Goal: Check status: Check status

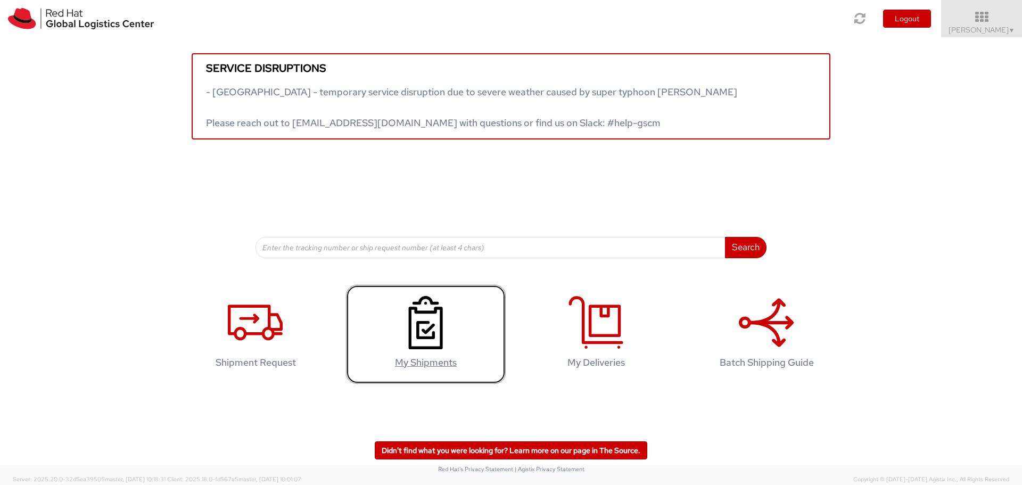
click at [434, 342] on icon at bounding box center [425, 322] width 55 height 53
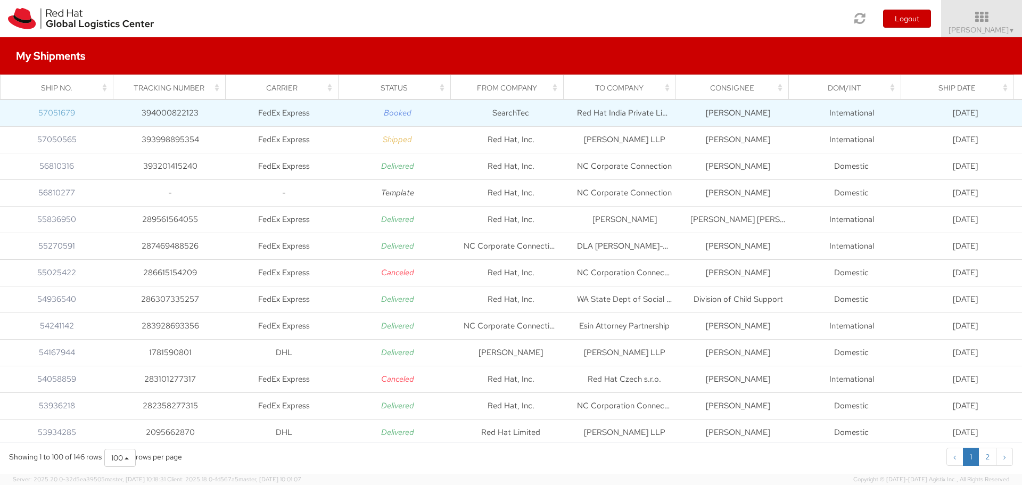
click at [64, 112] on link "57051679" at bounding box center [56, 113] width 37 height 11
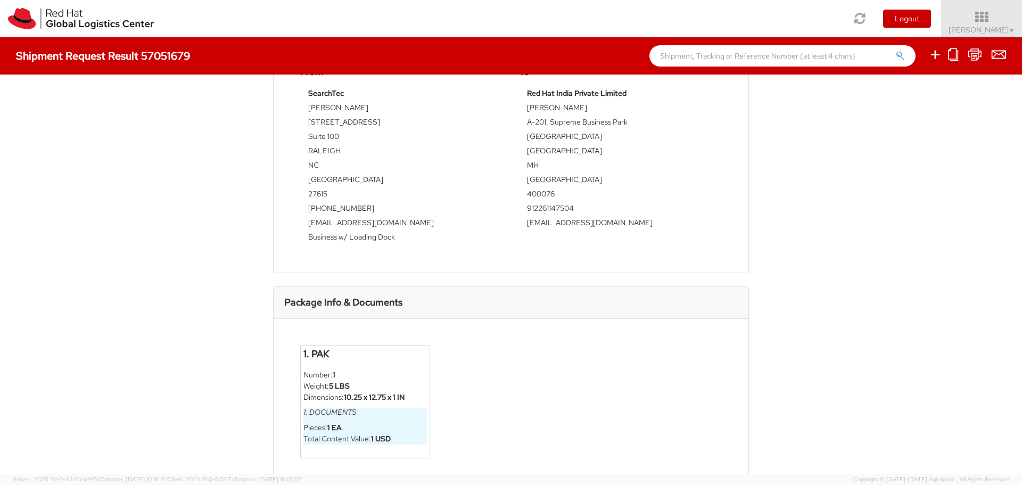
scroll to position [402, 0]
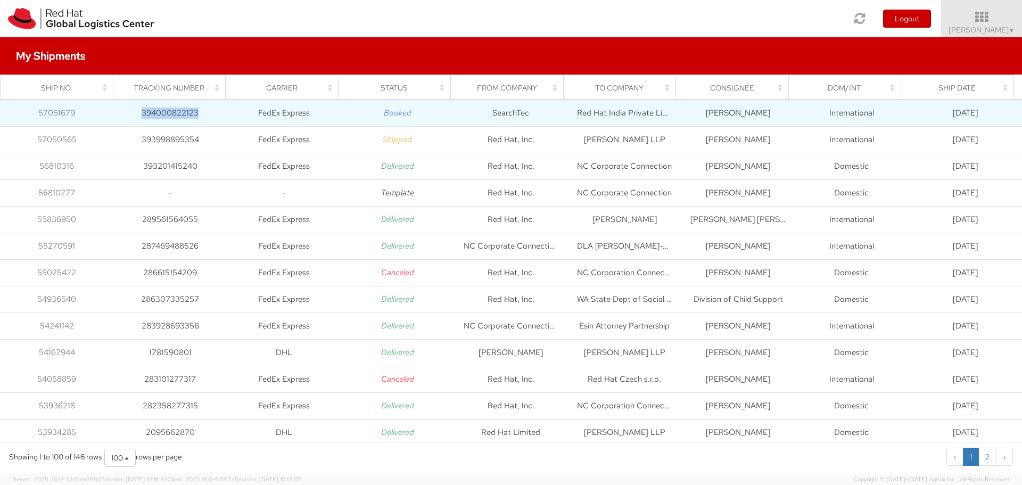
drag, startPoint x: 141, startPoint y: 113, endPoint x: 201, endPoint y: 120, distance: 60.5
click at [201, 120] on td "394000822123" at bounding box center [169, 113] width 113 height 27
copy td "394000822123"
